Goal: Transaction & Acquisition: Obtain resource

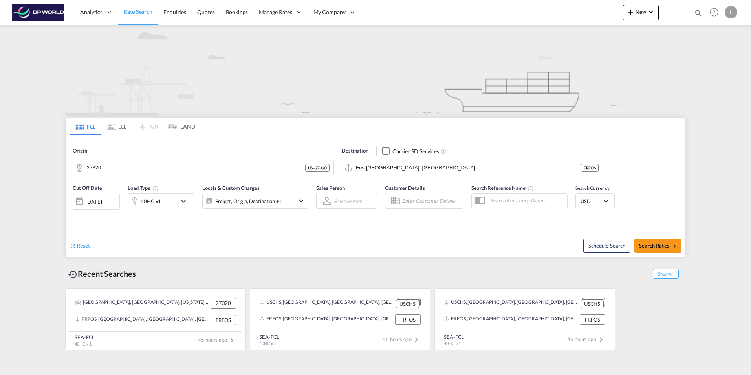
click at [86, 127] on md-tab-item "FCL" at bounding box center [85, 125] width 31 height 17
click at [87, 128] on md-tab-item "FCL" at bounding box center [85, 125] width 31 height 17
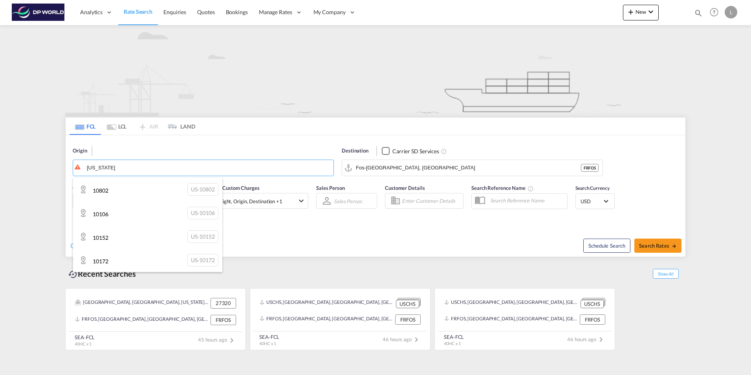
type input "new york"
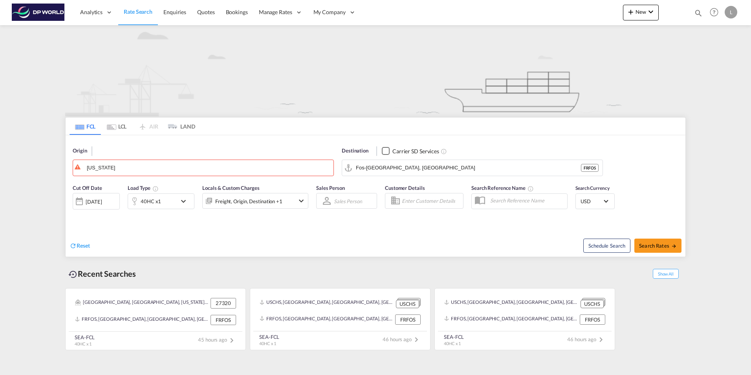
click at [139, 12] on span "Rate Search" at bounding box center [138, 11] width 29 height 7
click at [644, 13] on span "New" at bounding box center [640, 12] width 29 height 6
click at [625, 30] on span "Rates" at bounding box center [620, 34] width 9 height 16
click at [264, 68] on md-backdrop at bounding box center [375, 187] width 751 height 375
click at [666, 273] on span "Show All" at bounding box center [666, 274] width 26 height 10
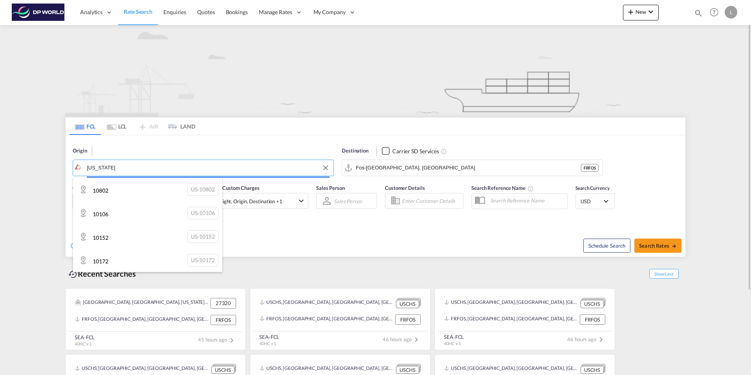
click at [129, 170] on body "Analytics Reports Dashboard Rate Search Enquiries Quotes Bookings" at bounding box center [375, 187] width 751 height 375
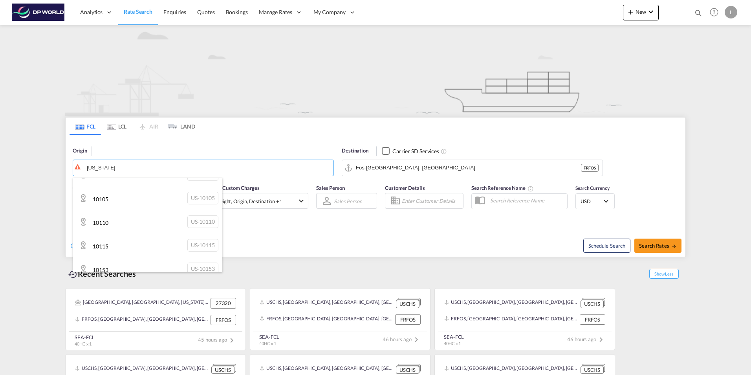
scroll to position [157, 0]
type input "b"
type input "NEW YORK"
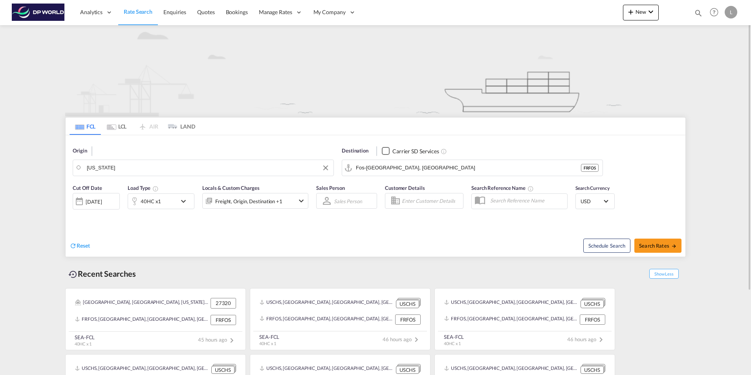
click at [134, 166] on body "Analytics Reports Dashboard Rate Search Enquiries Quotes Bookings" at bounding box center [375, 187] width 751 height 375
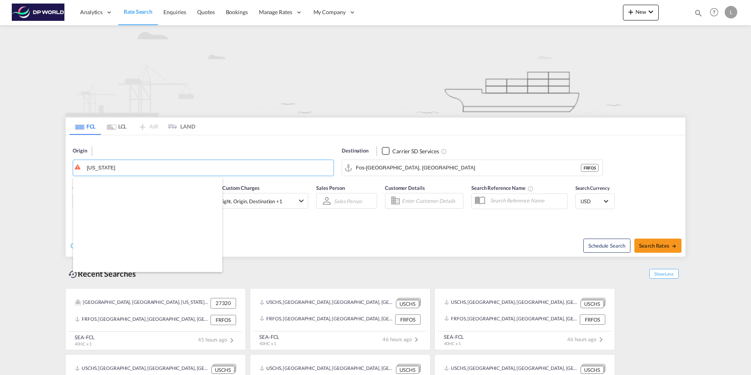
scroll to position [1060, 0]
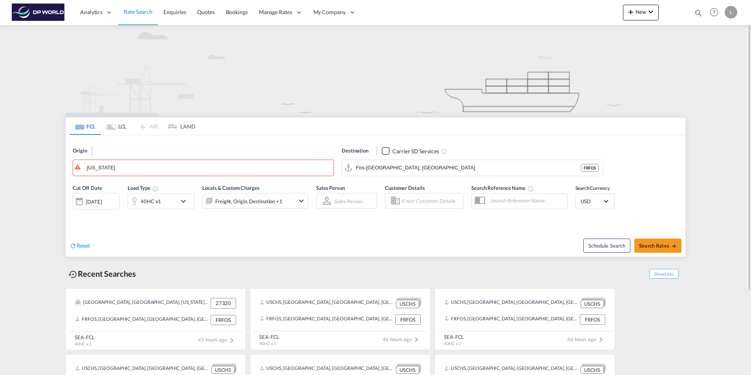
click at [116, 126] on md-tab-item "LCL" at bounding box center [116, 125] width 31 height 17
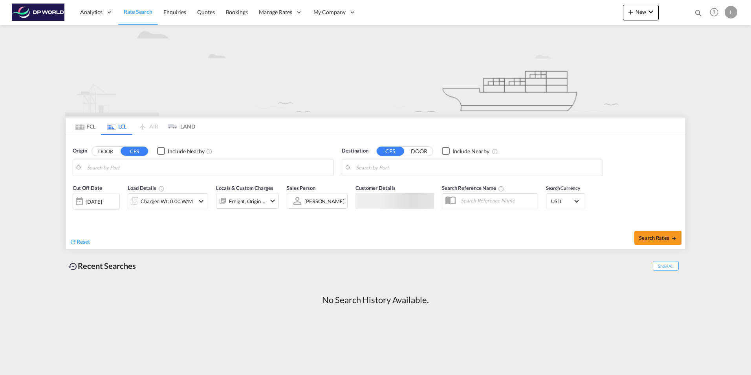
click at [90, 126] on md-tab-item "FCL" at bounding box center [85, 125] width 31 height 17
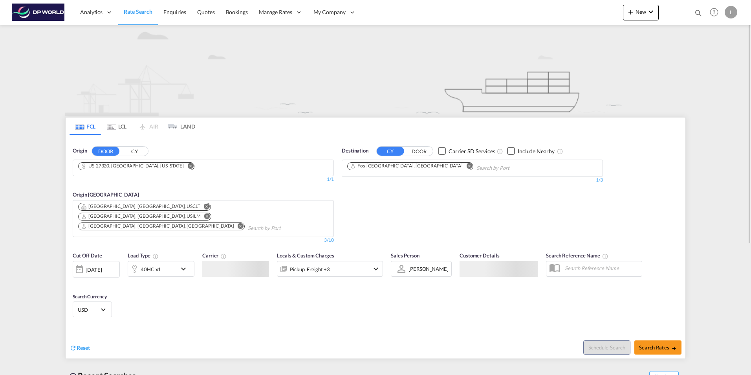
click at [135, 151] on button "CY" at bounding box center [134, 150] width 27 height 9
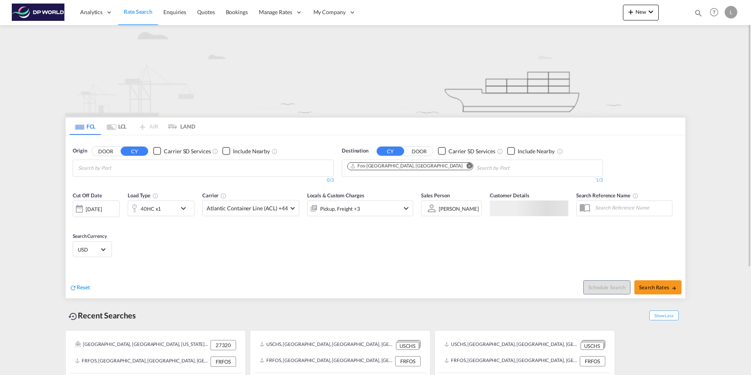
click at [106, 167] on input "Search by Port" at bounding box center [115, 168] width 75 height 13
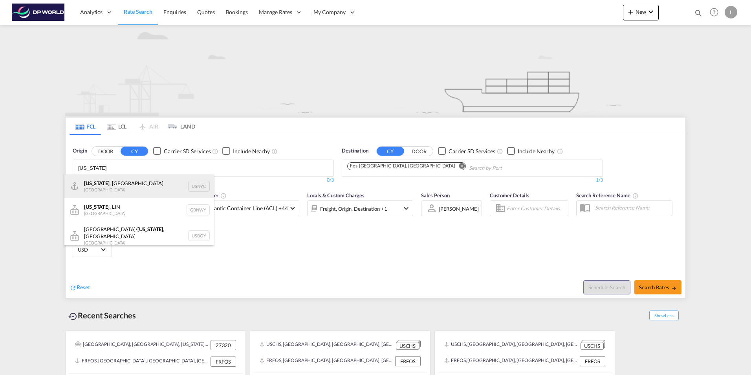
type input "NEW YORK"
click at [103, 183] on div "New York , NY United States USNYC" at bounding box center [138, 186] width 149 height 24
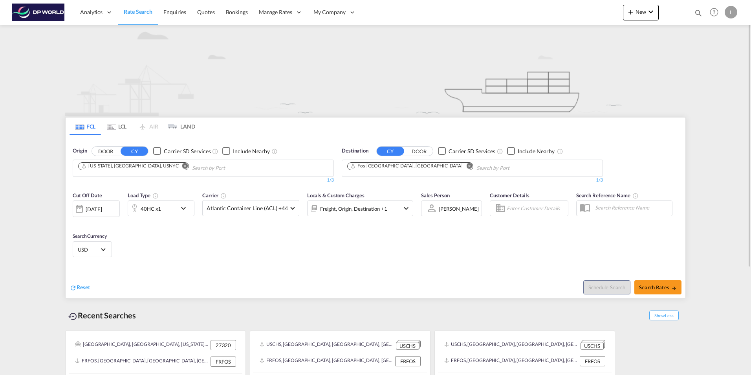
click at [390, 151] on button "CY" at bounding box center [390, 150] width 27 height 9
click at [466, 166] on md-icon "Remove" at bounding box center [469, 166] width 6 height 6
click at [362, 166] on input "Chips input." at bounding box center [384, 168] width 75 height 13
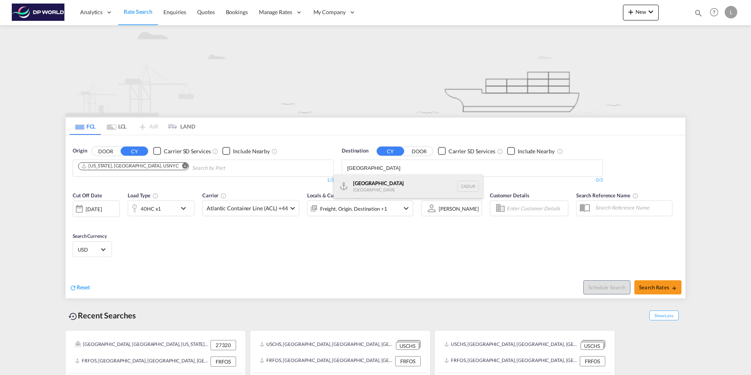
type input "DURBAN"
click at [350, 182] on div "Durban South Africa ZADUR" at bounding box center [407, 186] width 149 height 24
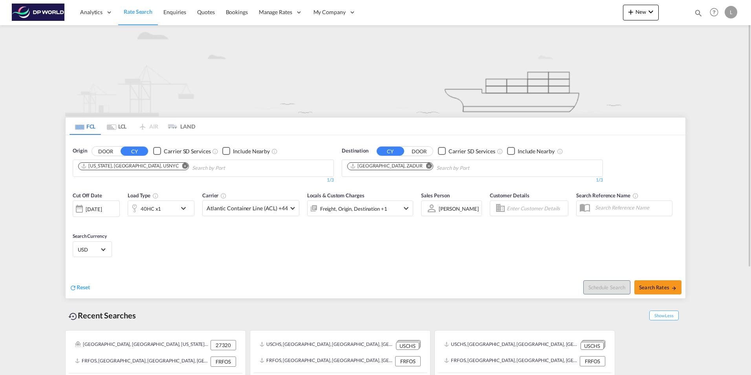
click at [187, 207] on md-icon "icon-chevron-down" at bounding box center [185, 207] width 13 height 9
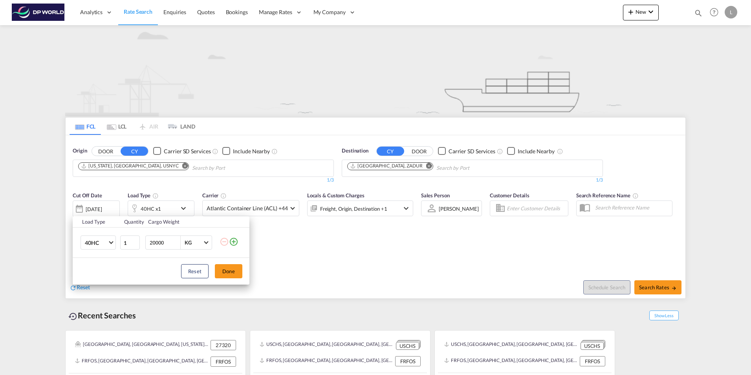
click at [187, 207] on div "Load Type Quantity Cargo Weight 40HC 20GP 40GP 40HC 45HC 20RE 40RE 40HR 20OT 40…" at bounding box center [375, 187] width 751 height 375
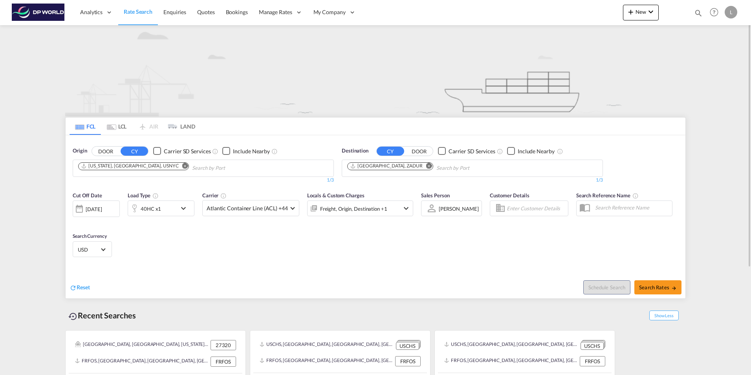
click at [184, 209] on md-icon "icon-chevron-down" at bounding box center [185, 207] width 13 height 9
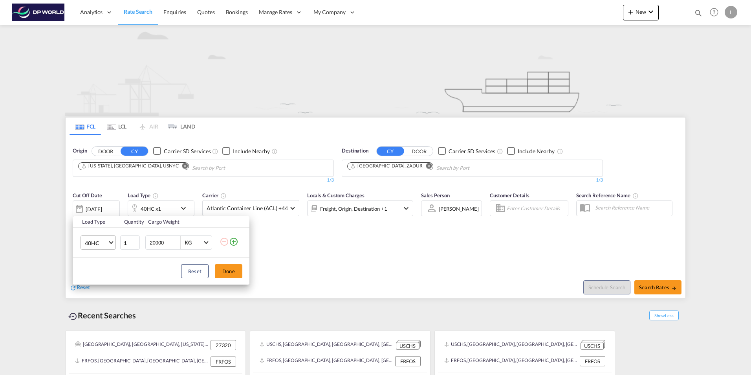
click at [111, 244] on md-select-value "40HC" at bounding box center [99, 242] width 31 height 13
click at [98, 205] on div "20GP" at bounding box center [92, 205] width 14 height 8
click at [224, 269] on button "Done" at bounding box center [228, 271] width 27 height 14
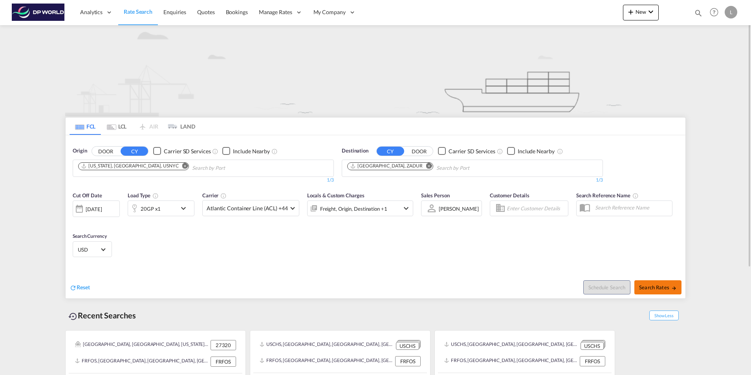
click at [655, 285] on span "Search Rates" at bounding box center [658, 287] width 38 height 6
type input "USNYC to ZADUR / [DATE]"
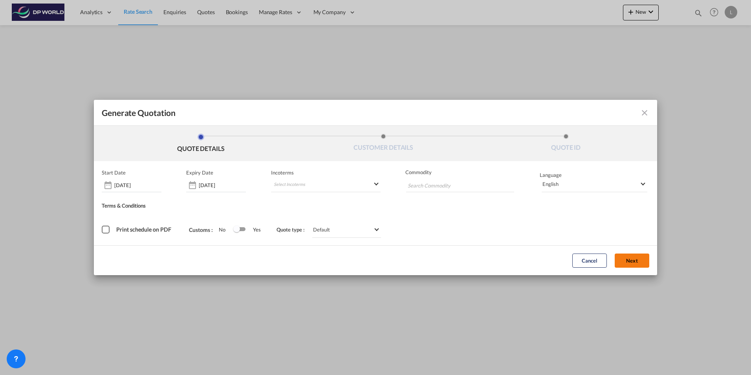
click at [629, 259] on button "Next" at bounding box center [632, 260] width 35 height 14
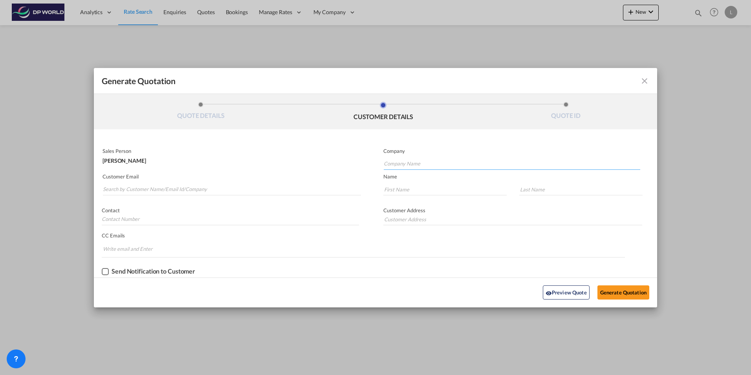
click at [399, 162] on input "Company Name" at bounding box center [512, 164] width 256 height 12
type input "d"
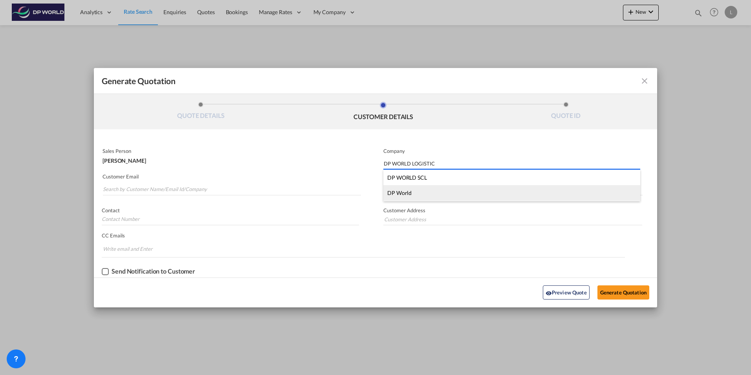
click at [412, 192] on div "DP World" at bounding box center [511, 193] width 257 height 16
type input "DP World"
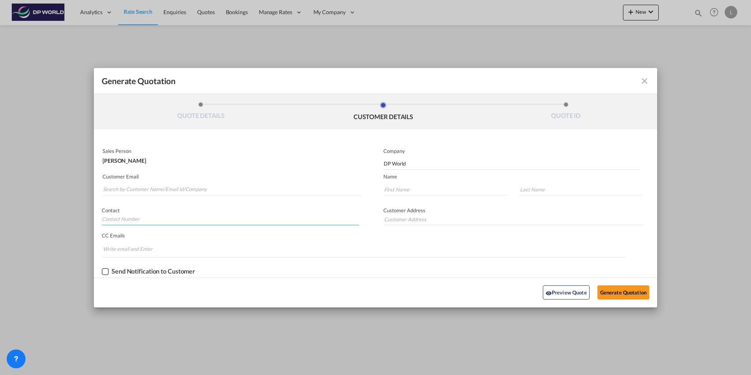
click at [351, 222] on input "Generate QuotationQUOTE ..." at bounding box center [230, 219] width 257 height 12
click at [380, 270] on div "Send Notification to Customer" at bounding box center [375, 271] width 563 height 12
click at [620, 292] on button "Generate Quotation" at bounding box center [623, 292] width 52 height 14
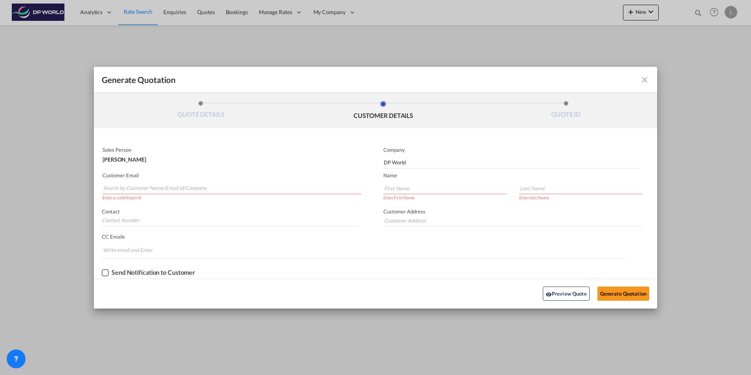
click at [404, 187] on input "Generate QuotationQUOTE ..." at bounding box center [444, 188] width 123 height 12
click at [141, 182] on md-autocomplete-wrap "Generate QuotationQUOTE ..." at bounding box center [231, 186] width 258 height 16
click at [121, 185] on input "Search by Customer Name/Email Id/Company" at bounding box center [232, 188] width 258 height 12
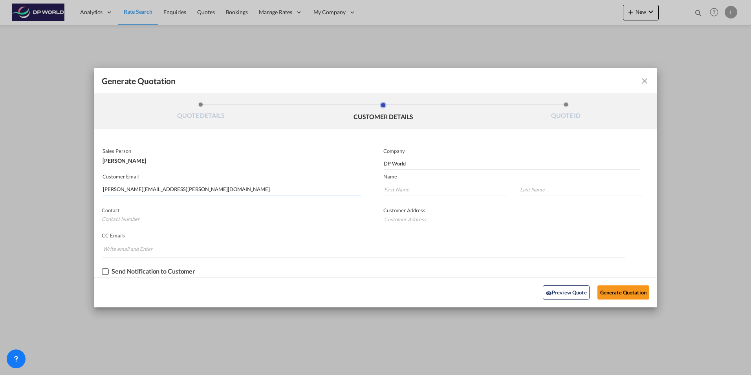
type input "lina.medina@dpworld.com"
type input "LINA"
type input "MEDINA"
click at [618, 295] on button "Generate Quotation" at bounding box center [623, 292] width 52 height 14
click at [615, 291] on button "Generate Quotation" at bounding box center [623, 292] width 52 height 14
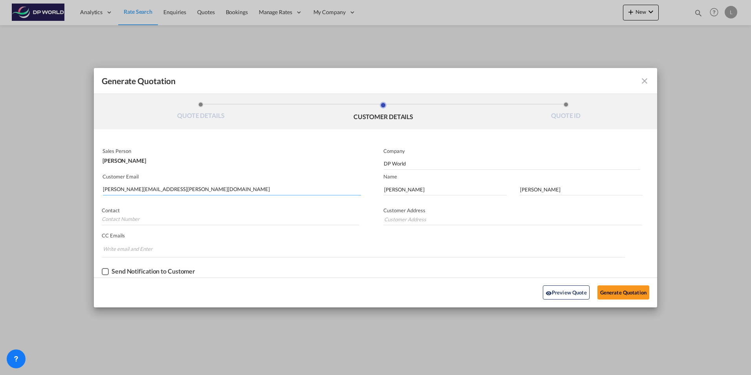
click at [167, 190] on input "lina.medina@dpworld.com" at bounding box center [232, 189] width 258 height 12
click at [564, 292] on button "Preview Quote" at bounding box center [566, 292] width 47 height 14
click at [617, 292] on button "Generate Quotation" at bounding box center [623, 292] width 52 height 14
click at [140, 189] on input "lina.medina@dpworld.com" at bounding box center [232, 189] width 258 height 12
click at [161, 188] on input "lina.medina@dpworld.com" at bounding box center [232, 189] width 258 height 12
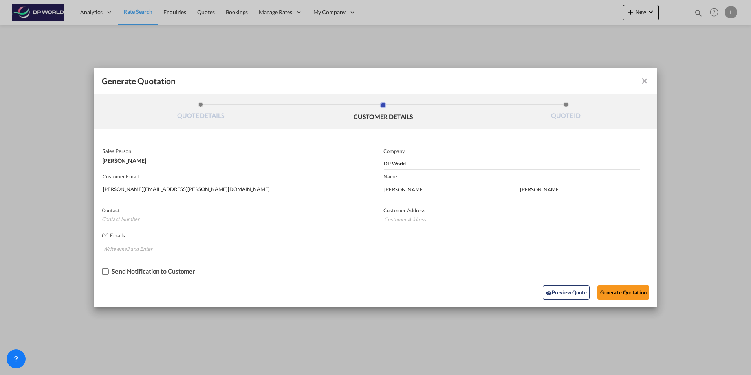
drag, startPoint x: 165, startPoint y: 188, endPoint x: 27, endPoint y: 195, distance: 138.0
click at [62, 192] on div "Generate Quotation QUOTE DETAILS CUSTOMER DETAILS QUOTE ID Start Date 01 Oct 20…" at bounding box center [375, 187] width 751 height 375
type input "LINA"
type input "L"
type input "lina.medina@dpworld.com"
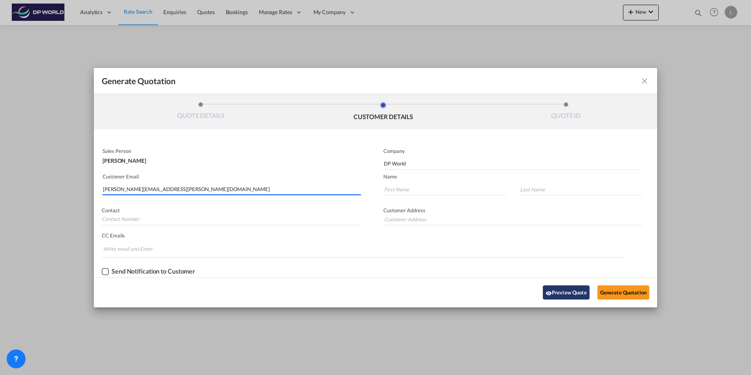
click at [565, 289] on button "Preview Quote" at bounding box center [566, 292] width 47 height 14
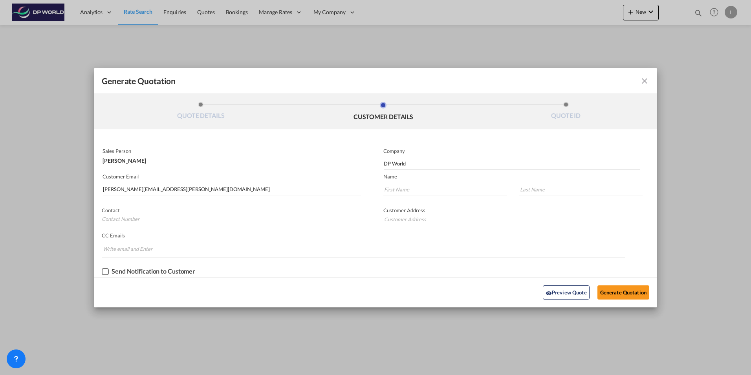
click at [640, 77] on md-icon "icon-close fg-AAA8AD cursor m-0" at bounding box center [644, 80] width 9 height 9
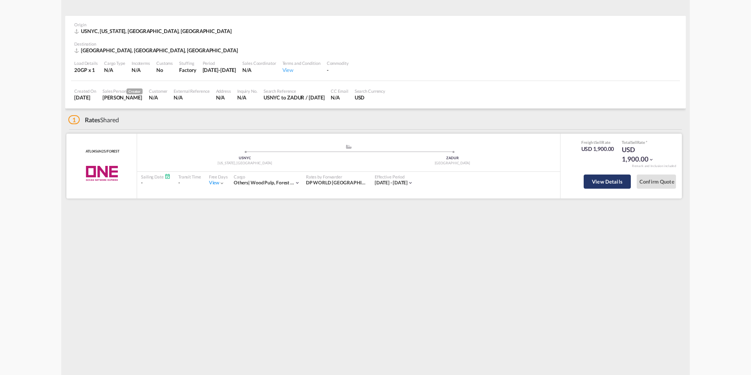
click at [602, 183] on button "View Details" at bounding box center [606, 181] width 47 height 14
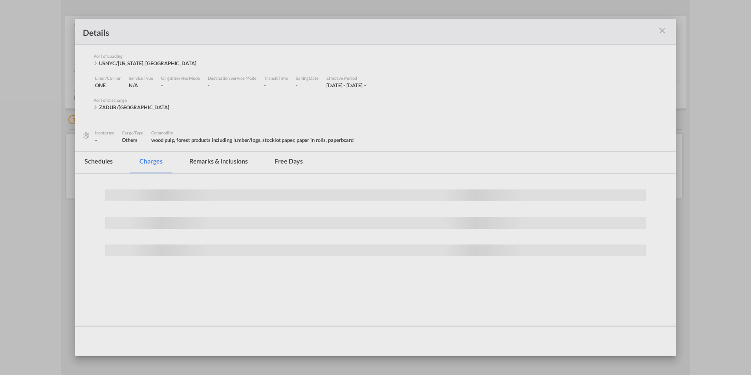
click at [606, 179] on div at bounding box center [375, 187] width 751 height 375
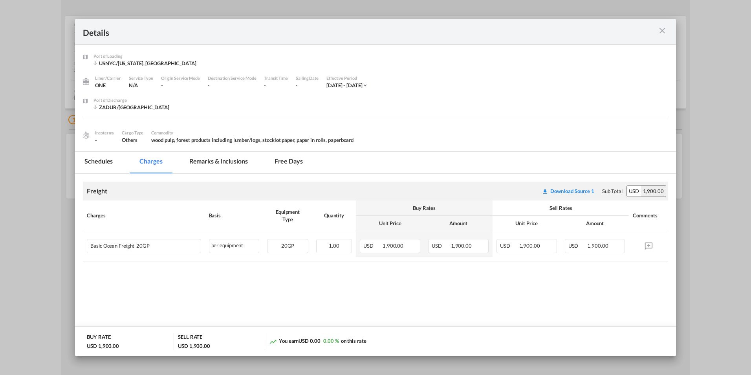
click at [221, 163] on md-tab-item "Remarks & Inclusions" at bounding box center [218, 163] width 77 height 22
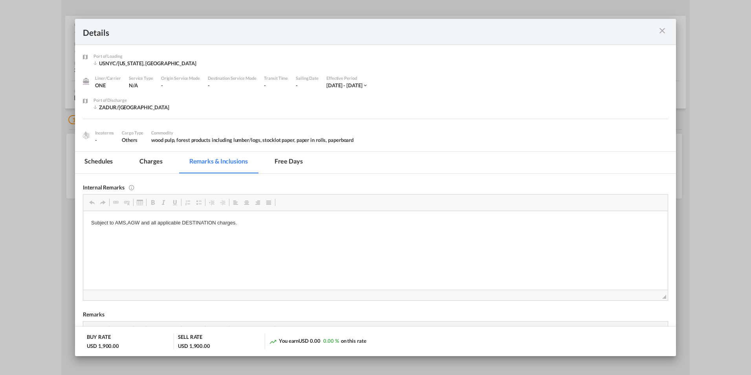
click at [298, 161] on md-tab-item "Free days" at bounding box center [288, 163] width 47 height 22
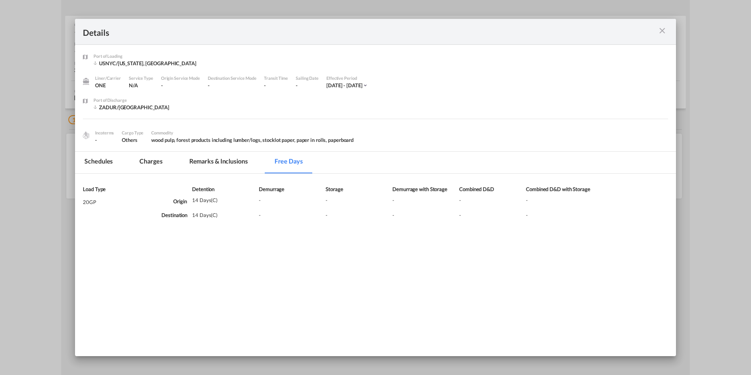
click at [660, 29] on md-icon "icon-close m-3 fg-AAA8AD cursor" at bounding box center [661, 30] width 9 height 9
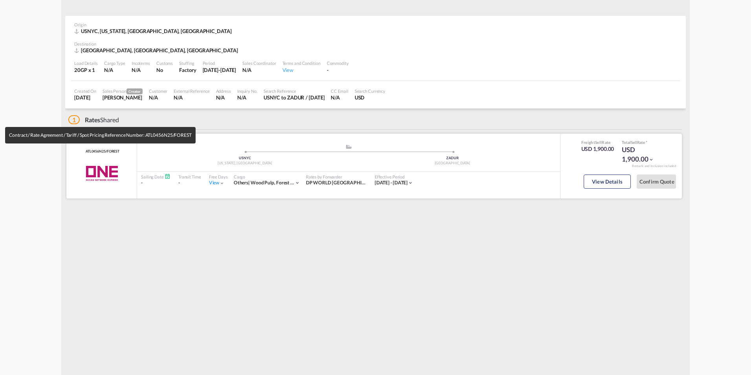
click at [92, 150] on span "ATL0456N25/FOREST" at bounding box center [102, 151] width 36 height 5
copy span "ATL0456N25"
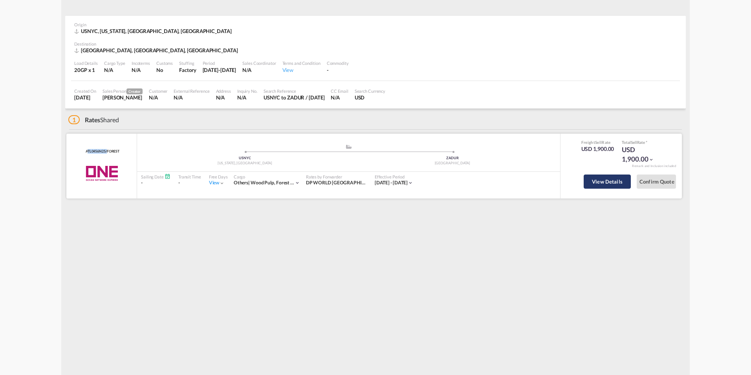
click at [609, 183] on button "View Details" at bounding box center [606, 181] width 47 height 14
click at [607, 181] on button "View Details" at bounding box center [606, 181] width 47 height 14
click at [604, 179] on button "View Details" at bounding box center [606, 181] width 47 height 14
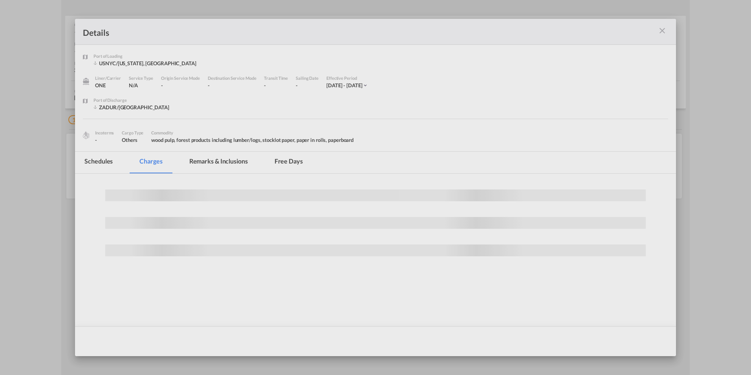
click at [607, 179] on div at bounding box center [375, 187] width 751 height 375
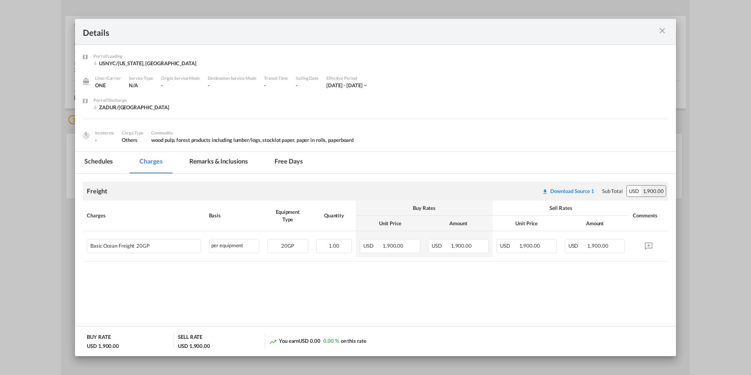
click at [664, 28] on md-icon "icon-close m-3 fg-AAA8AD cursor" at bounding box center [661, 30] width 9 height 9
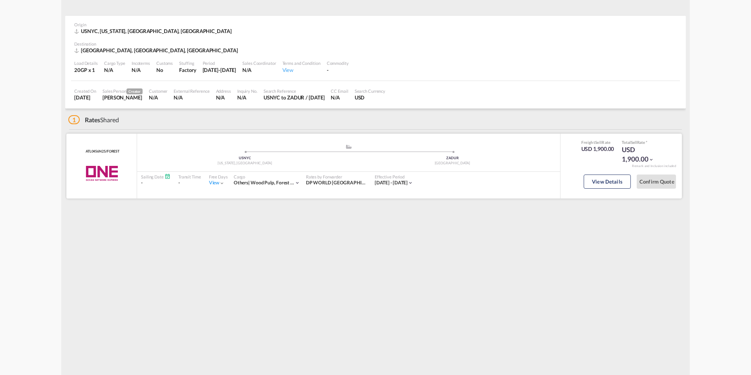
click at [651, 159] on md-icon "icon-chevron-down" at bounding box center [650, 159] width 5 height 5
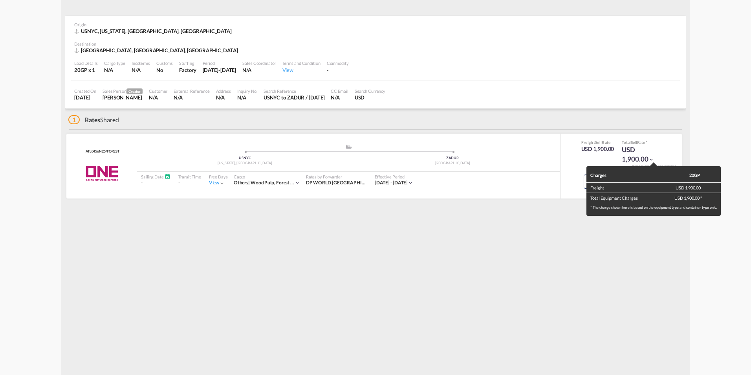
click at [338, 270] on div "Charges 20GP Freight USD 1,900.00 Total Equipment Charges USD 1,900.00 * * The …" at bounding box center [375, 187] width 751 height 375
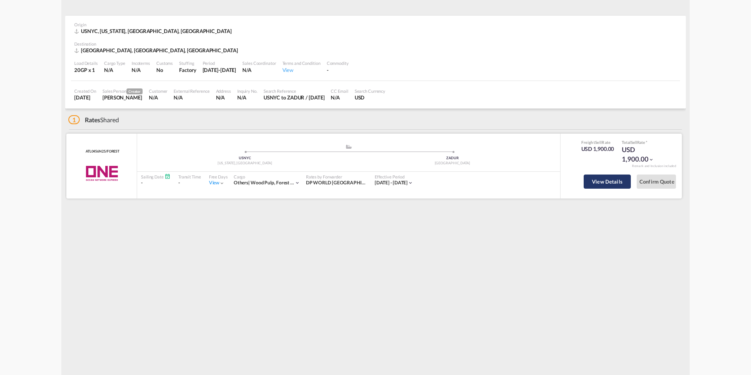
click at [602, 179] on button "View Details" at bounding box center [606, 181] width 47 height 14
click at [598, 183] on body "Activity Monitor Origin USNYC, [US_STATE], [GEOGRAPHIC_DATA], [GEOGRAPHIC_DATA]…" at bounding box center [375, 187] width 751 height 375
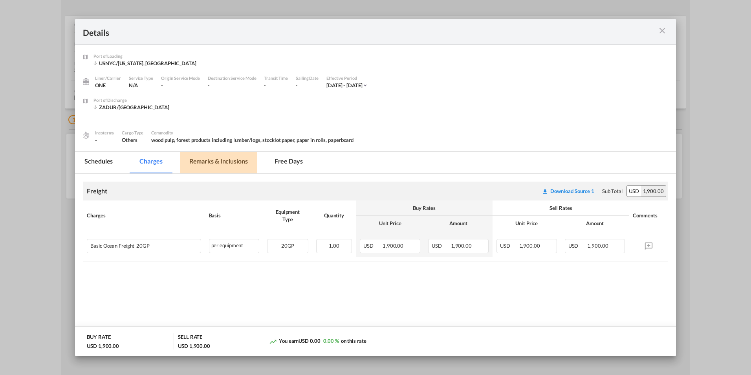
click at [210, 161] on md-tab-item "Remarks & Inclusions" at bounding box center [218, 163] width 77 height 22
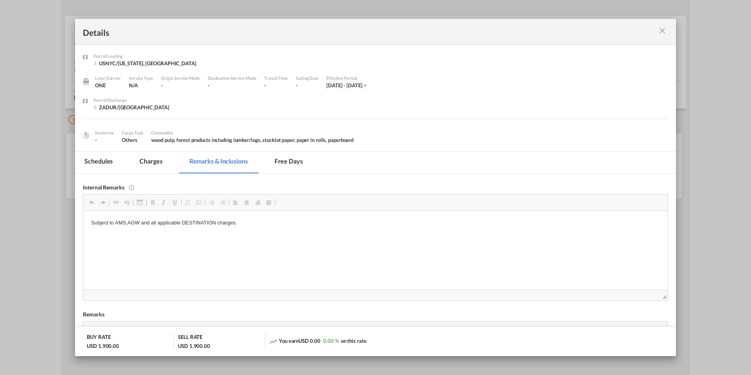
click at [161, 163] on md-tab-item "Charges" at bounding box center [151, 163] width 42 height 22
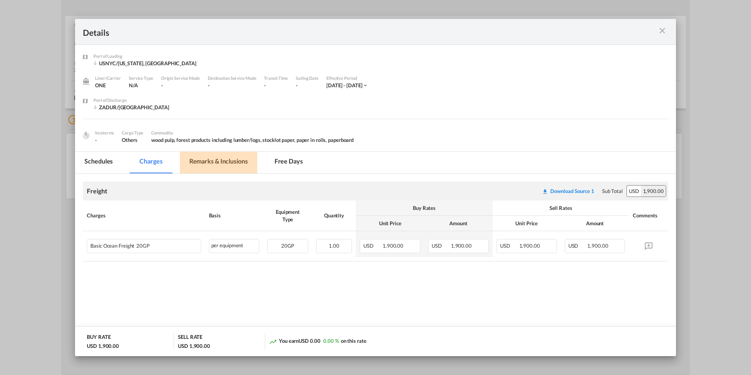
click at [213, 161] on md-tab-item "Remarks & Inclusions" at bounding box center [218, 163] width 77 height 22
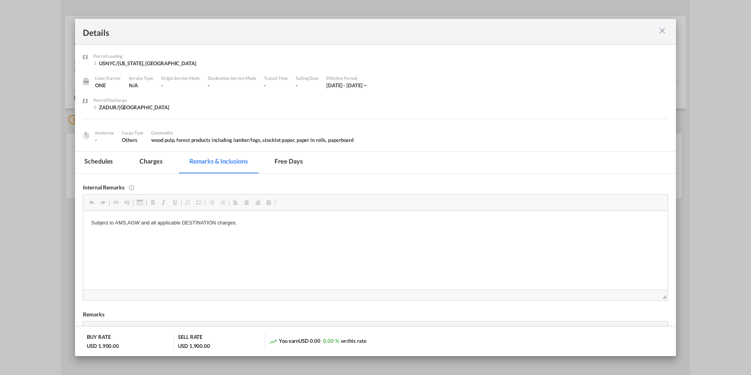
drag, startPoint x: 93, startPoint y: 223, endPoint x: 250, endPoint y: 222, distance: 156.7
drag, startPoint x: 242, startPoint y: 221, endPoint x: 87, endPoint y: 221, distance: 155.5
click at [87, 221] on html "Subject to AMS,AGW and all applicable DESTINATION charges." at bounding box center [375, 222] width 584 height 24
drag, startPoint x: 87, startPoint y: 221, endPoint x: 103, endPoint y: 219, distance: 16.6
click at [122, 226] on span "Copy" at bounding box center [125, 224] width 24 height 11
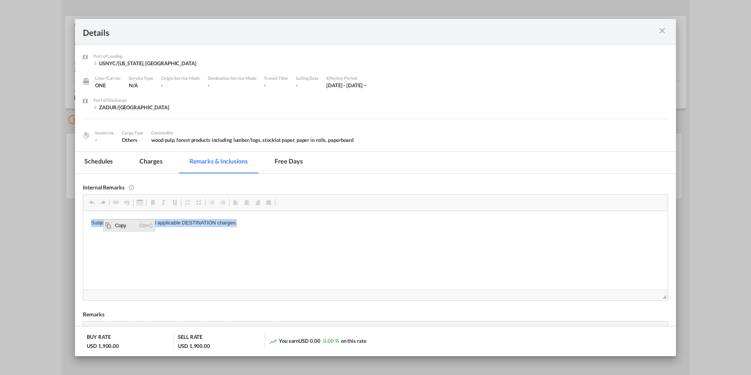
copy p "Subject to AMS,AGW and all applicable DESTINATION charges."
click at [287, 157] on md-tab-item "Free days" at bounding box center [288, 163] width 47 height 22
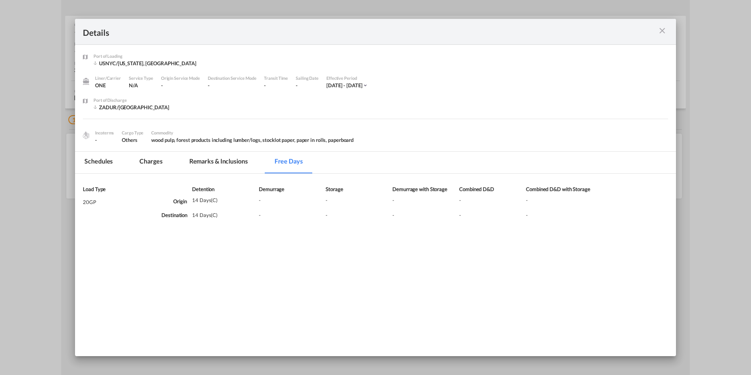
click at [318, 260] on div "Load Type 20GP Origin Detention 14 Days (C) Demurrage - Storage - Demurrage wit…" at bounding box center [375, 227] width 601 height 106
click at [159, 163] on md-tab-item "Charges" at bounding box center [151, 163] width 42 height 22
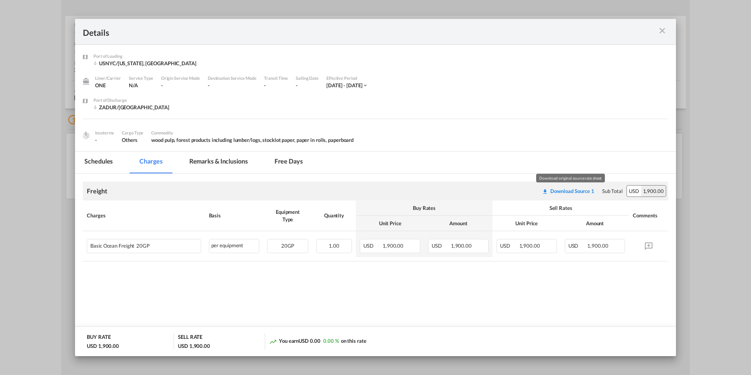
click at [560, 191] on div "Download Source 1" at bounding box center [572, 191] width 44 height 6
click at [90, 161] on md-tab-item "Schedules" at bounding box center [98, 163] width 47 height 22
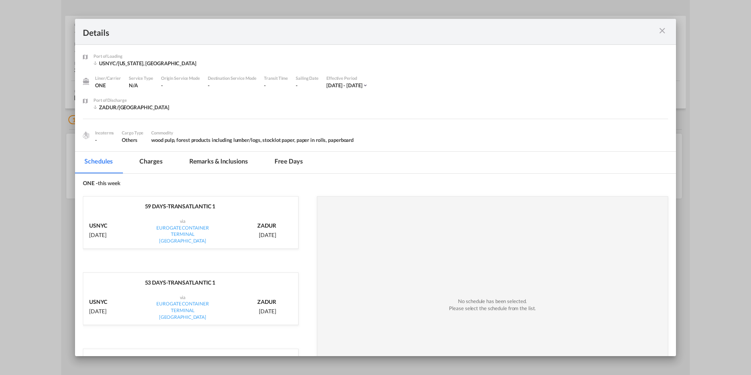
click at [154, 162] on md-tab-item "Charges" at bounding box center [151, 163] width 42 height 22
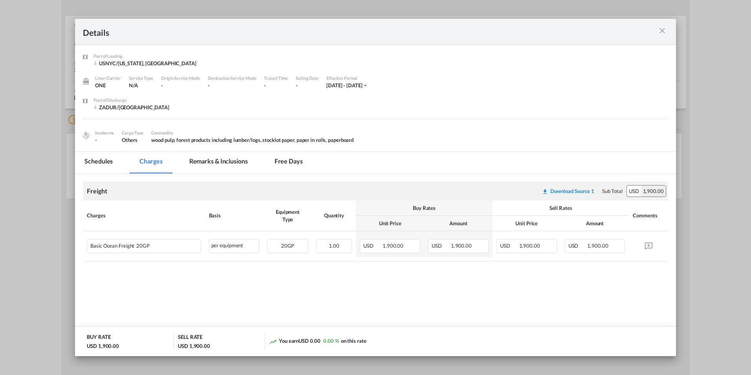
click at [661, 29] on md-icon "icon-close m-3 fg-AAA8AD cursor" at bounding box center [661, 30] width 9 height 9
